Goal: Task Accomplishment & Management: Use online tool/utility

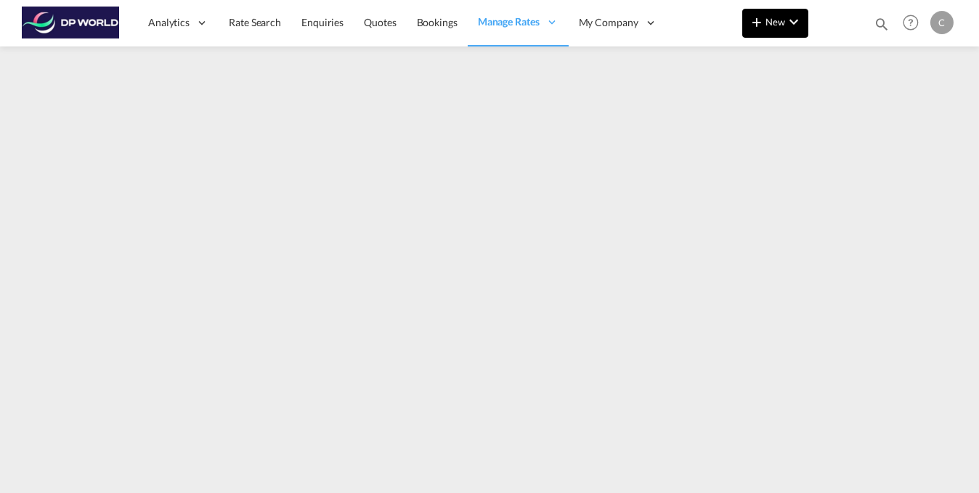
click at [786, 26] on md-icon "icon-chevron-down" at bounding box center [793, 21] width 17 height 17
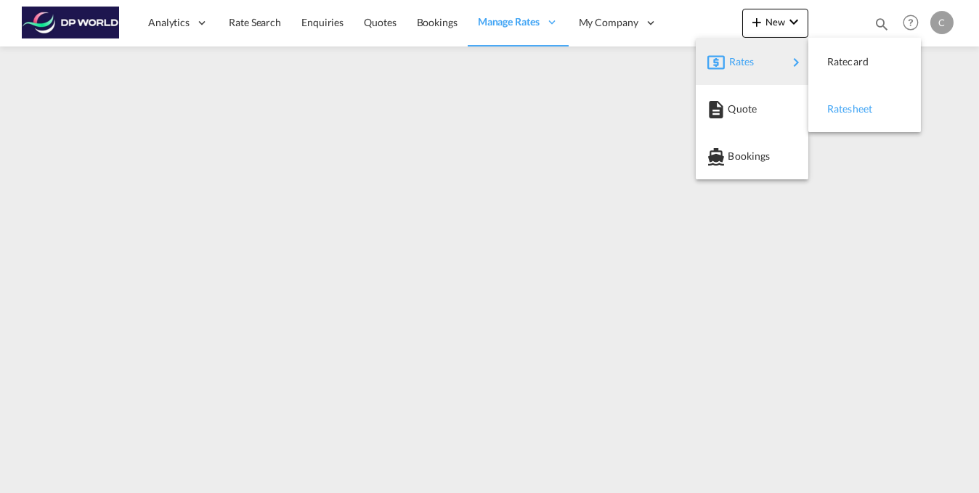
click at [844, 107] on span "Ratesheet" at bounding box center [836, 108] width 16 height 29
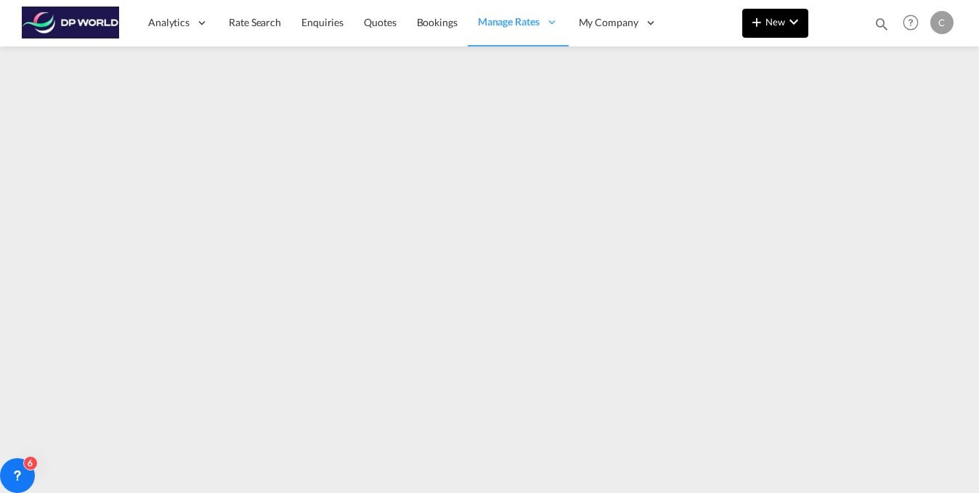
click at [789, 26] on md-icon "icon-chevron-down" at bounding box center [793, 21] width 17 height 17
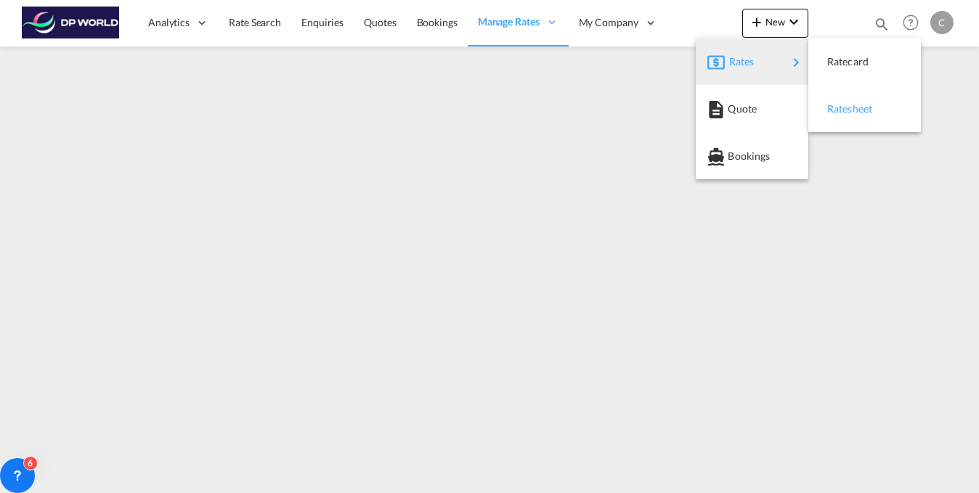
click at [844, 108] on span "Ratesheet" at bounding box center [836, 108] width 16 height 29
